Goal: Transaction & Acquisition: Purchase product/service

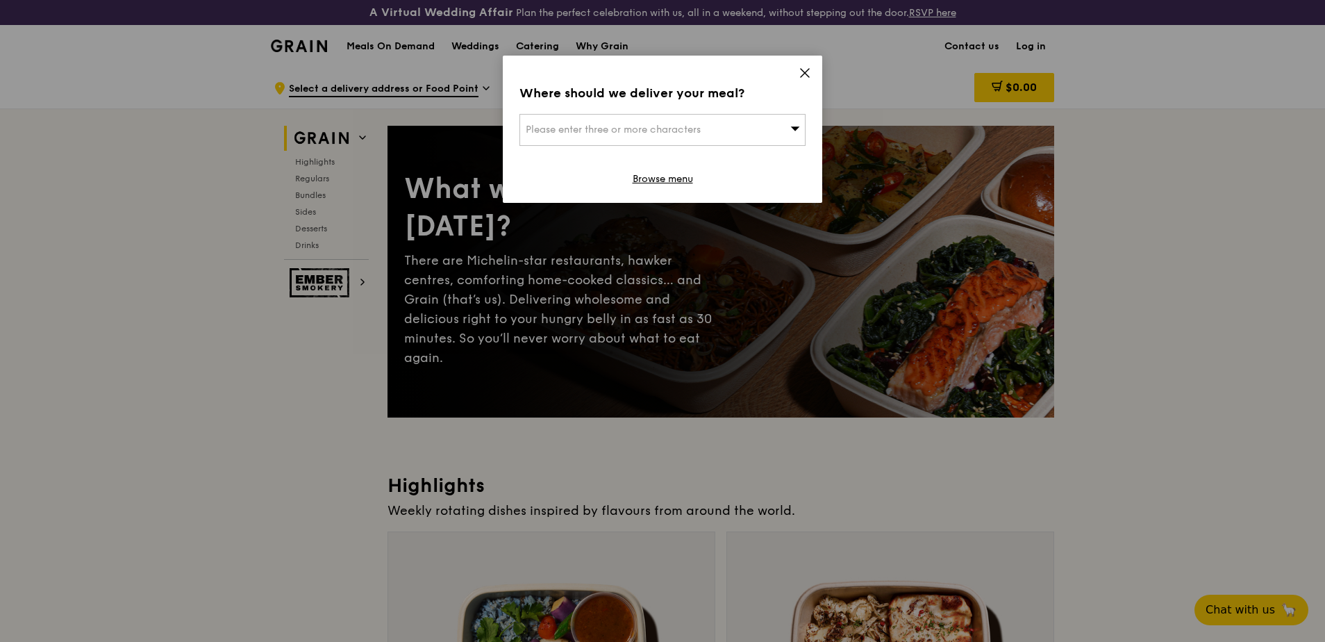
click at [786, 126] on div "Please enter three or more characters" at bounding box center [662, 130] width 286 height 32
click at [789, 127] on input "search" at bounding box center [662, 130] width 285 height 31
click at [742, 135] on input "search" at bounding box center [662, 130] width 285 height 31
type input "2"
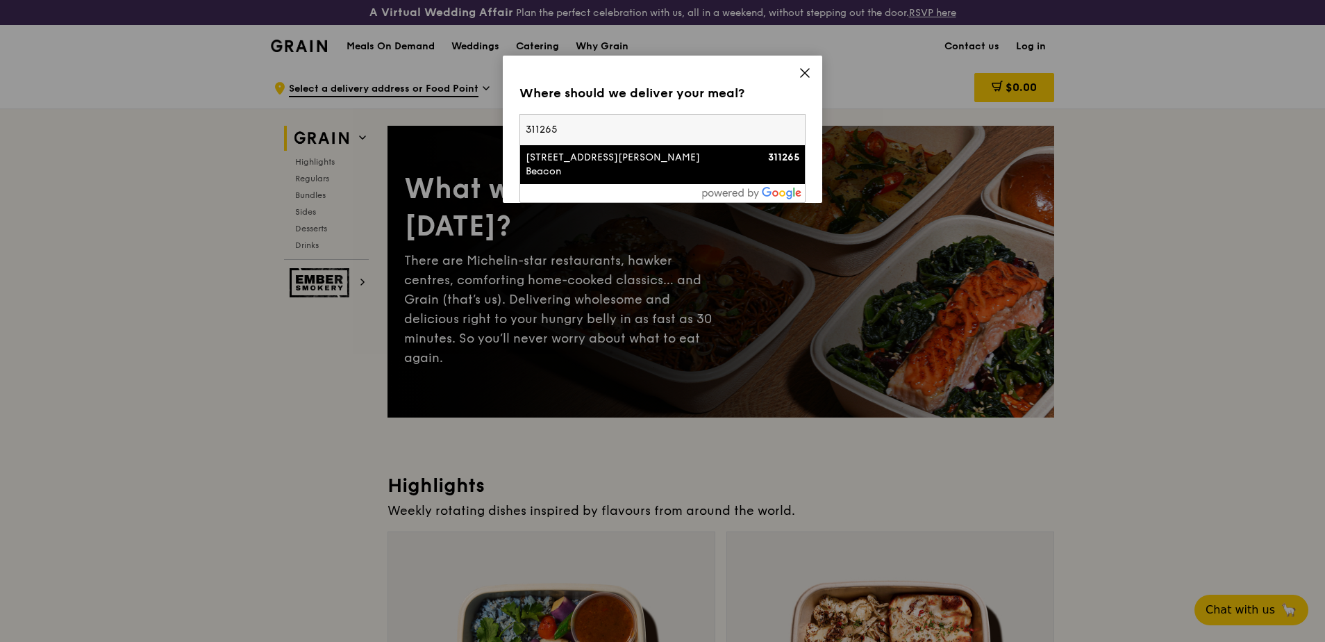
type input "311265"
click at [728, 152] on div "[STREET_ADDRESS][PERSON_NAME] Beacon" at bounding box center [629, 165] width 206 height 28
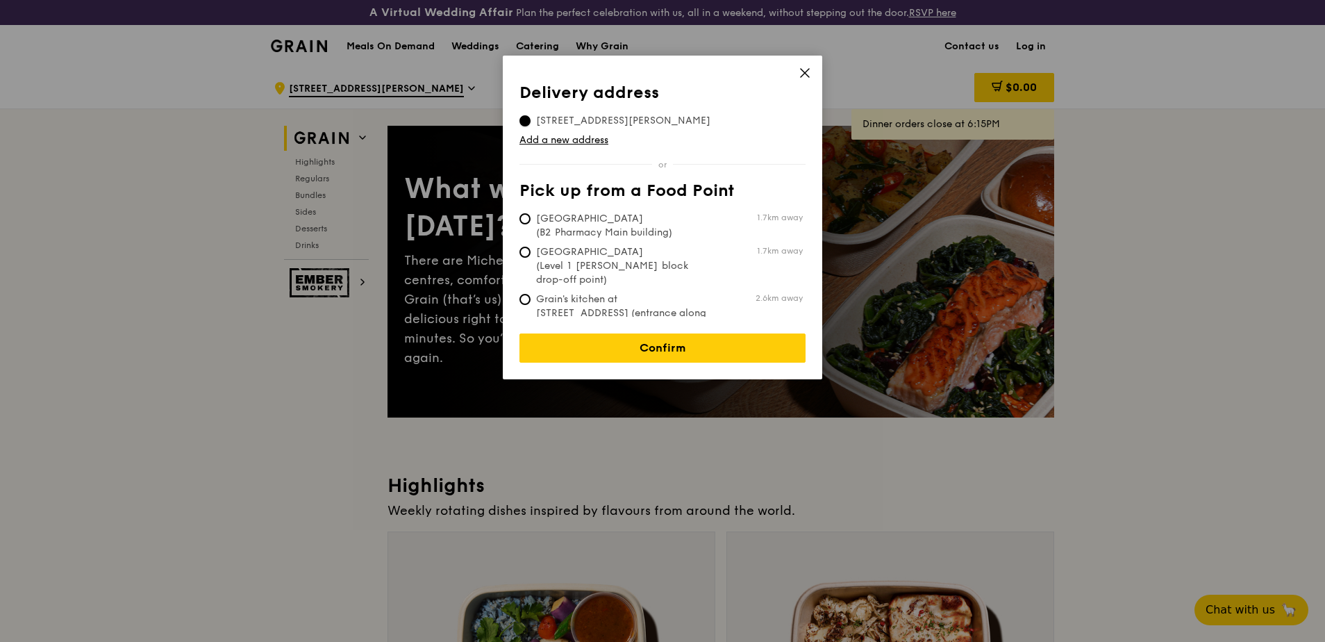
click at [526, 121] on input "[STREET_ADDRESS][PERSON_NAME]" at bounding box center [524, 120] width 11 height 11
click at [804, 70] on icon at bounding box center [805, 73] width 13 height 13
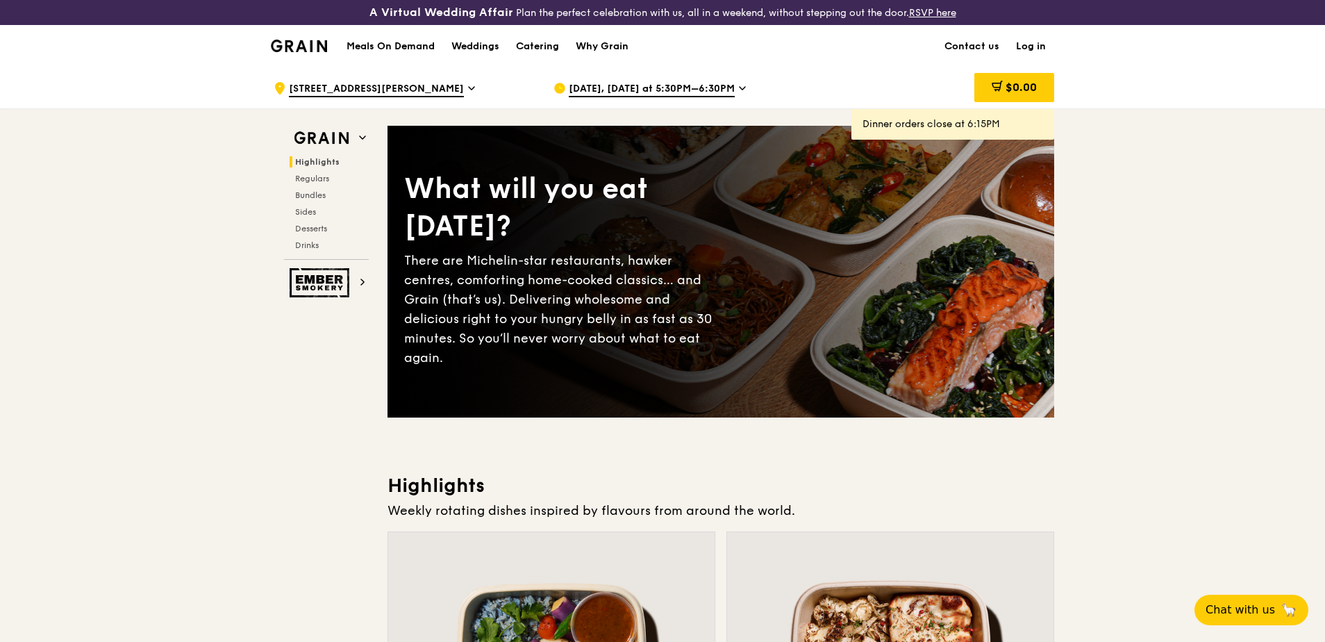
click at [415, 44] on h1 "Meals On Demand" at bounding box center [391, 47] width 88 height 14
click at [687, 86] on span "[DATE], [DATE] at 5:30PM–6:30PM" at bounding box center [652, 89] width 166 height 15
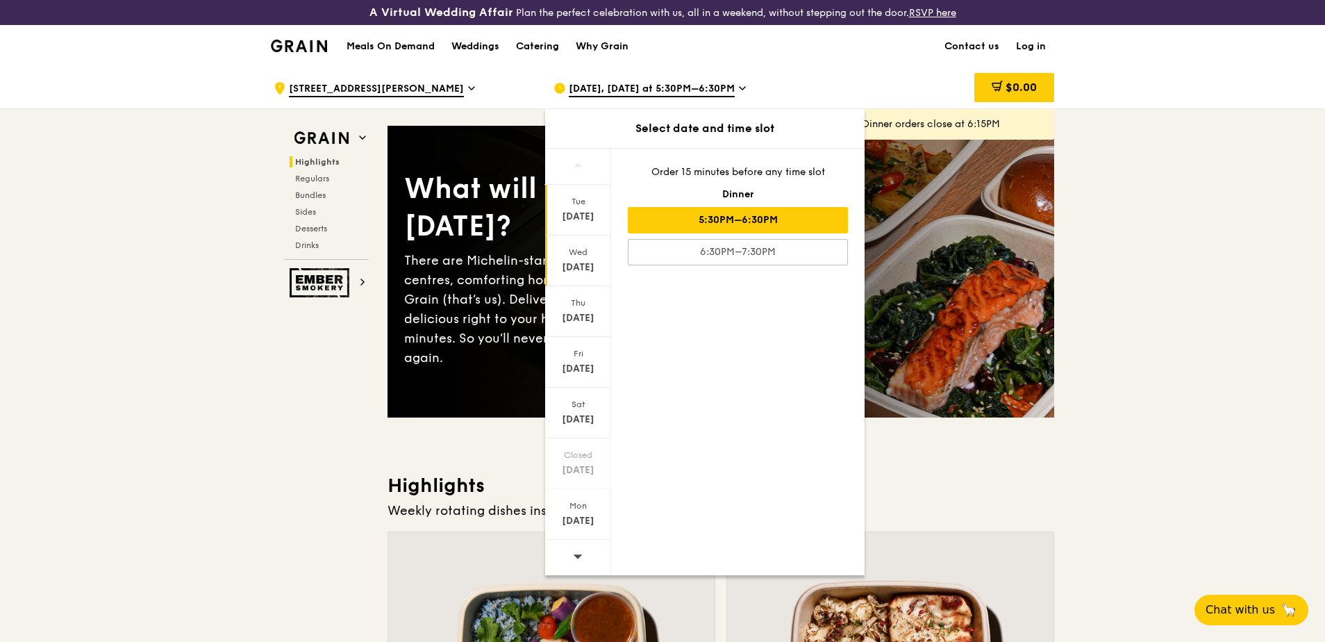
click at [585, 257] on div "Wed" at bounding box center [578, 252] width 62 height 11
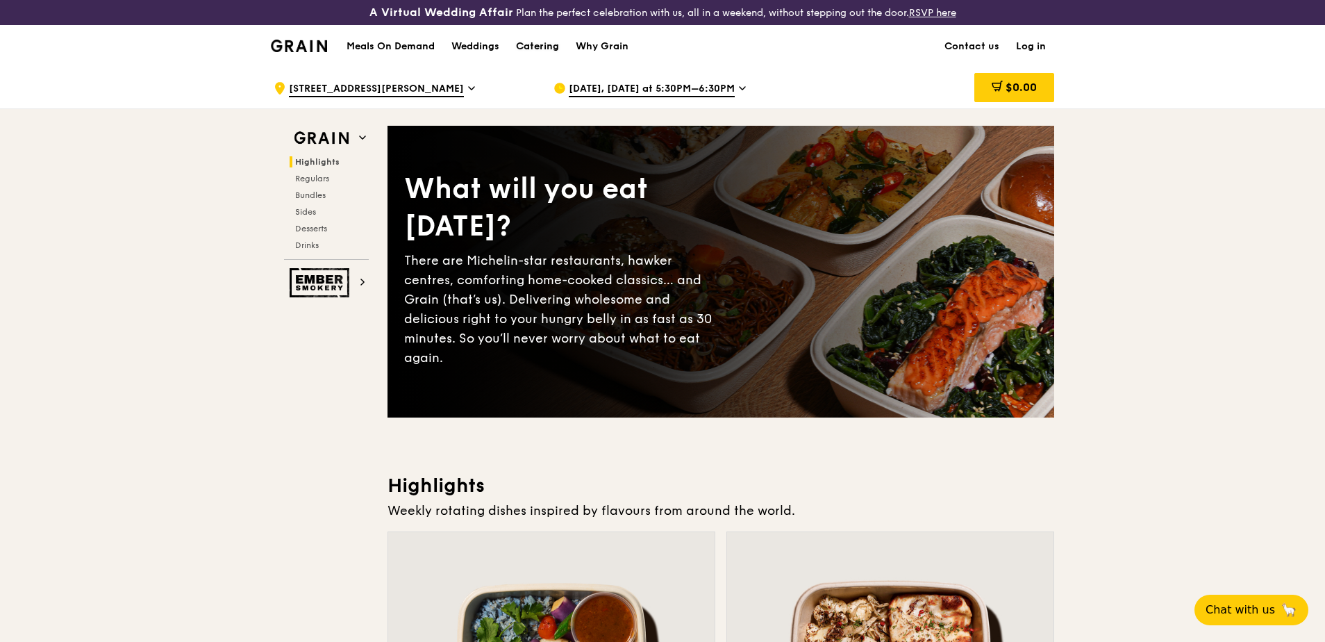
click at [540, 40] on div "Catering" at bounding box center [537, 47] width 43 height 42
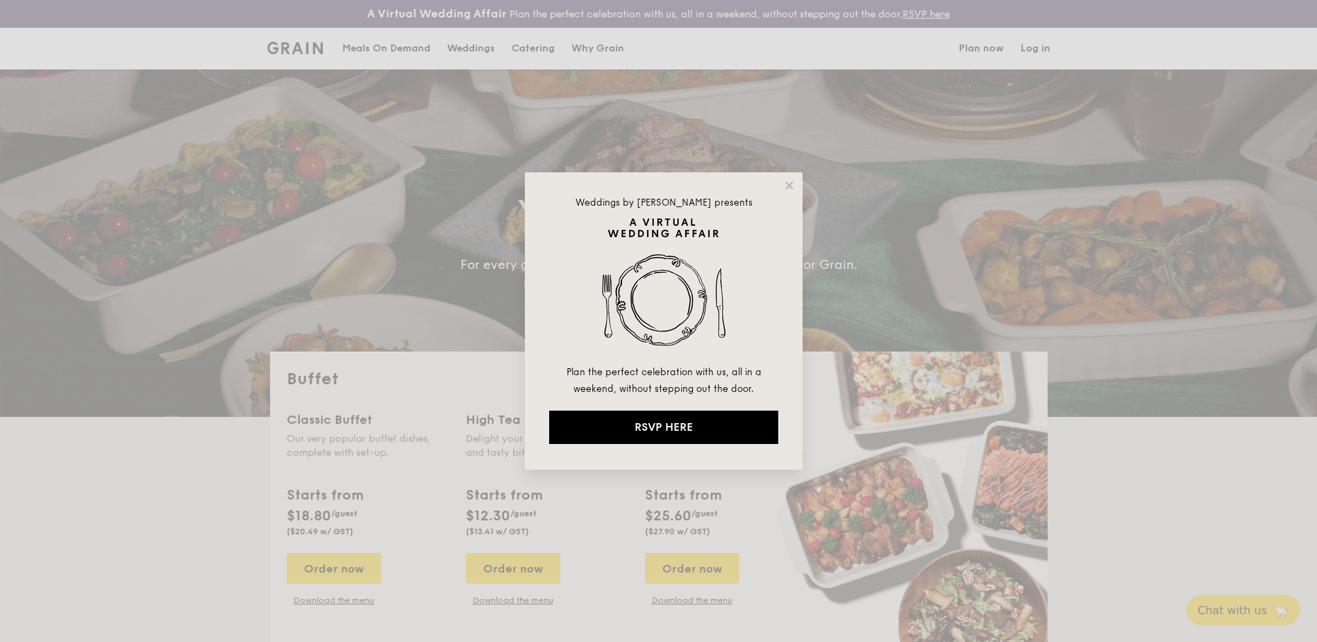
select select
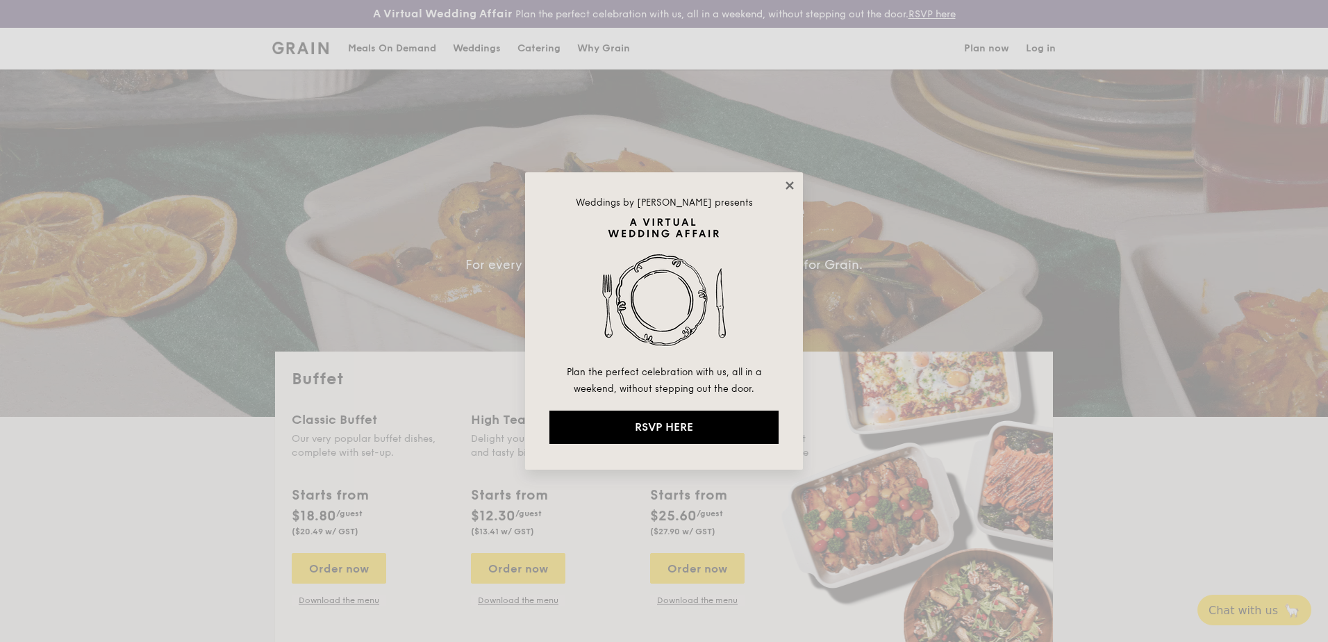
click at [792, 186] on icon at bounding box center [789, 185] width 13 height 13
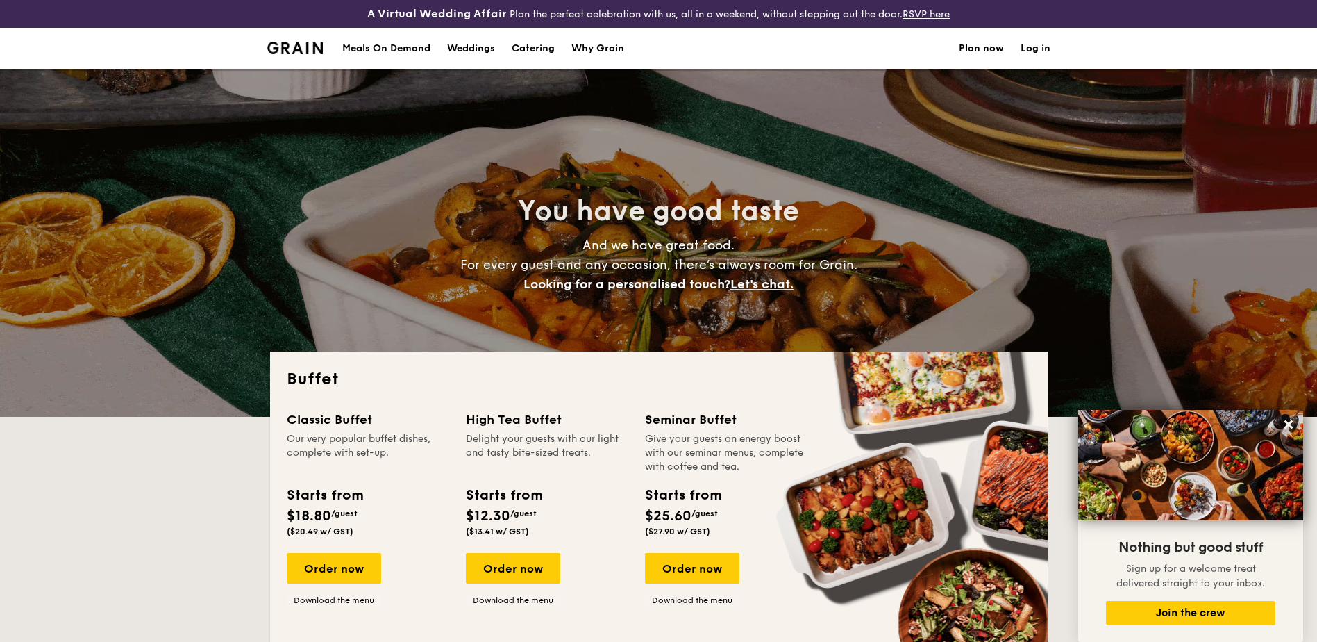
click at [418, 42] on div "Meals On Demand" at bounding box center [386, 49] width 88 height 42
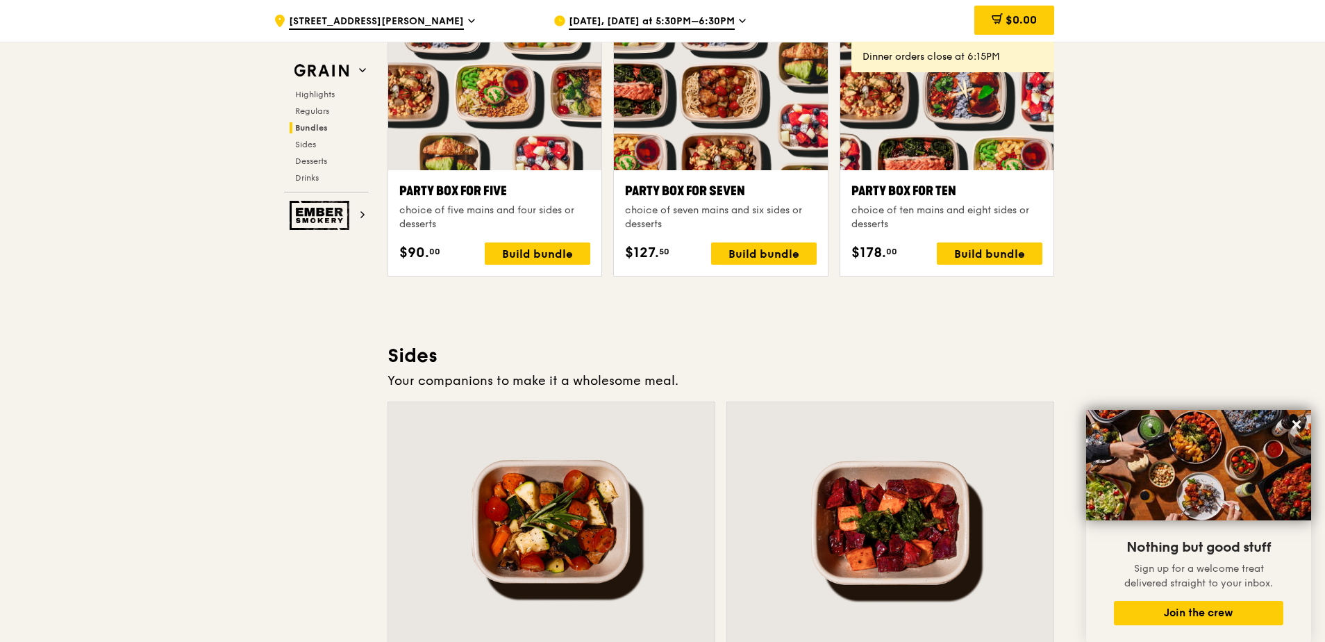
scroll to position [2846, 0]
